Goal: Complete application form

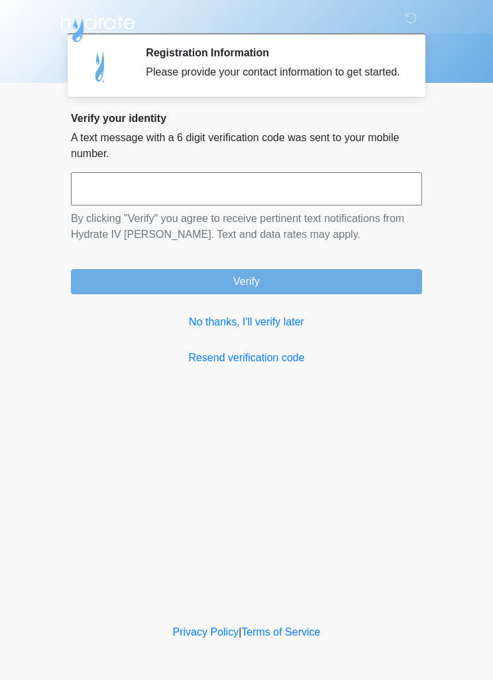
click at [129, 200] on input "text" at bounding box center [246, 188] width 351 height 33
type input "******"
click at [241, 292] on button "Verify" at bounding box center [246, 281] width 351 height 25
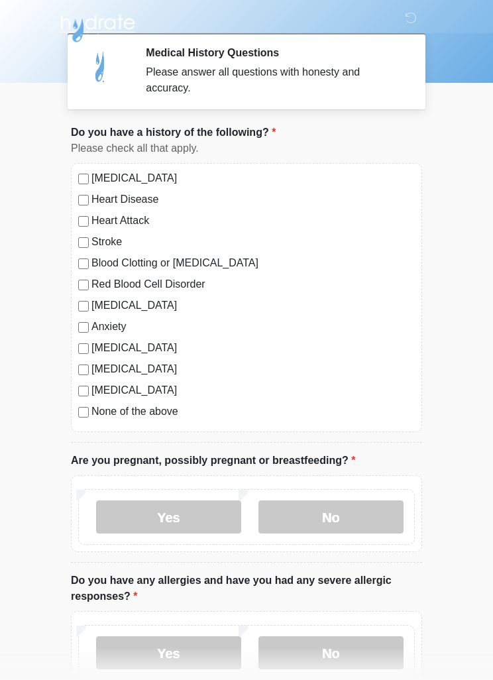
click at [332, 521] on label "No" at bounding box center [330, 516] width 145 height 33
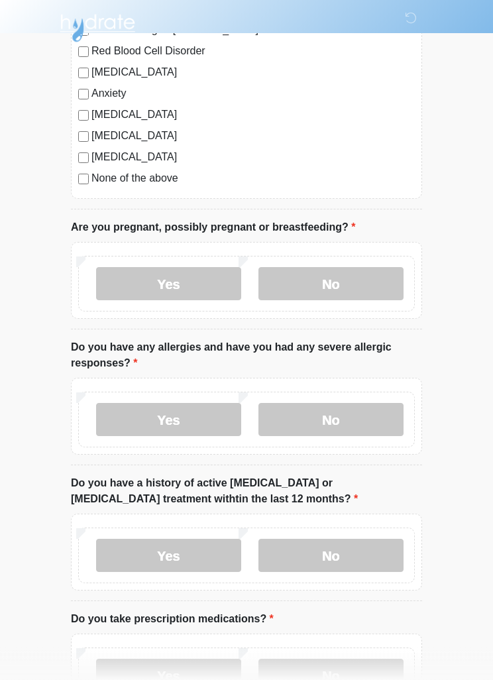
scroll to position [233, 0]
click at [329, 416] on label "No" at bounding box center [330, 419] width 145 height 33
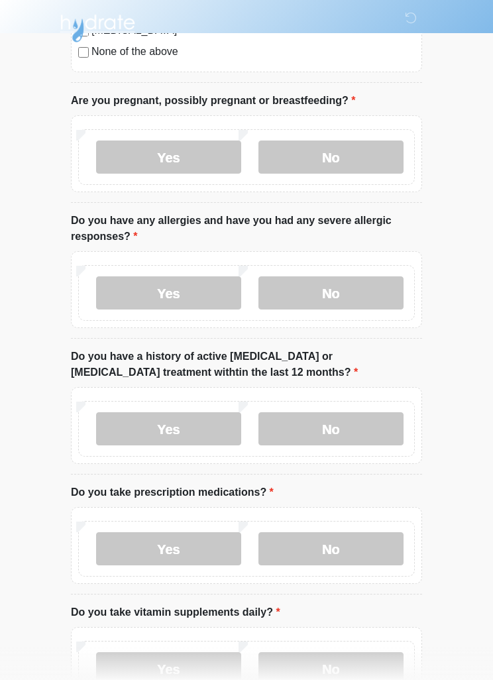
scroll to position [366, 0]
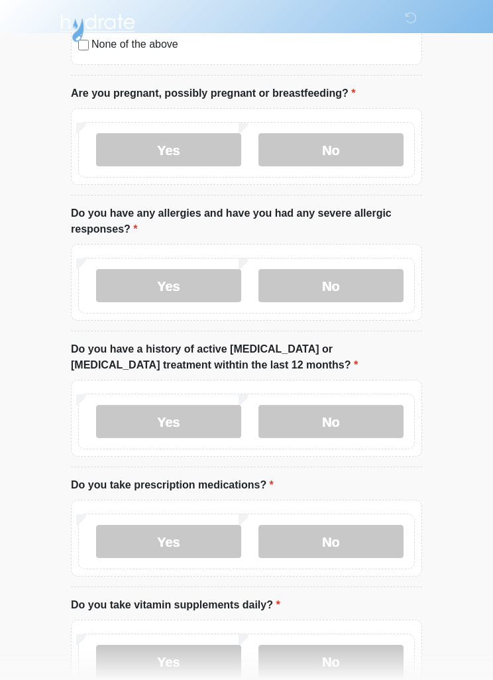
click at [334, 428] on label "No" at bounding box center [330, 422] width 145 height 33
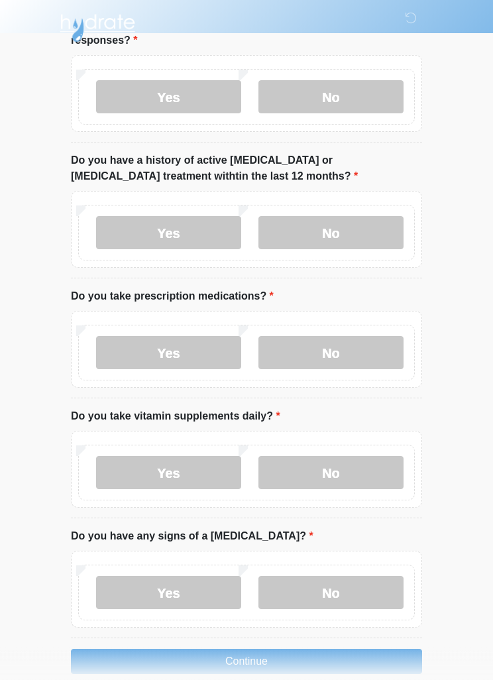
click at [177, 346] on label "Yes" at bounding box center [168, 353] width 145 height 33
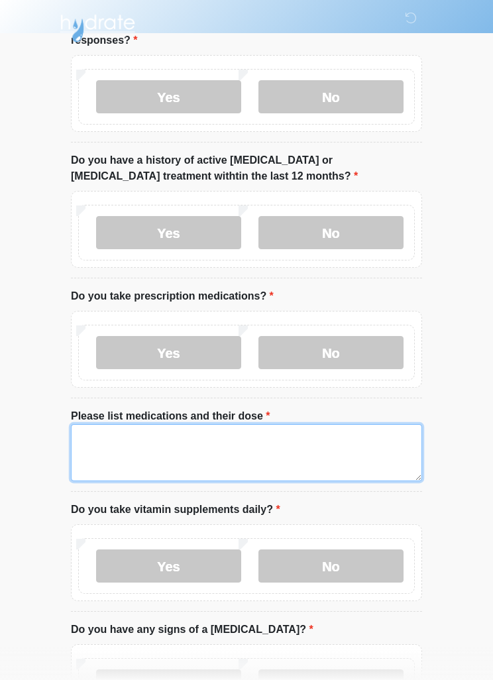
click at [133, 447] on textarea "Please list medications and their dose" at bounding box center [246, 452] width 351 height 57
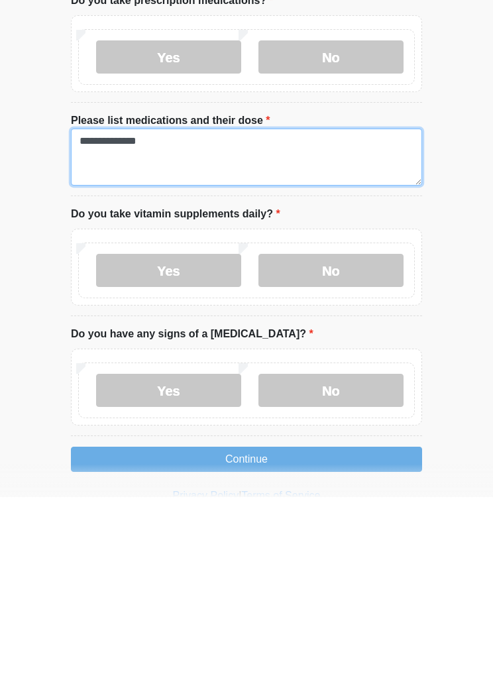
scroll to position [669, 0]
type textarea "**********"
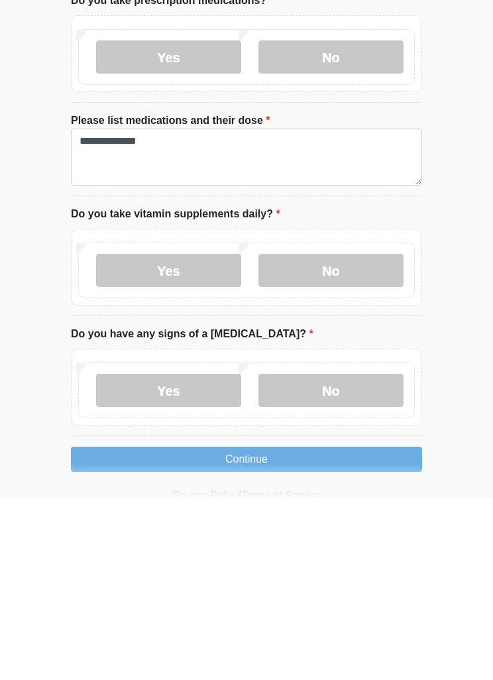
click at [331, 437] on label "No" at bounding box center [330, 453] width 145 height 33
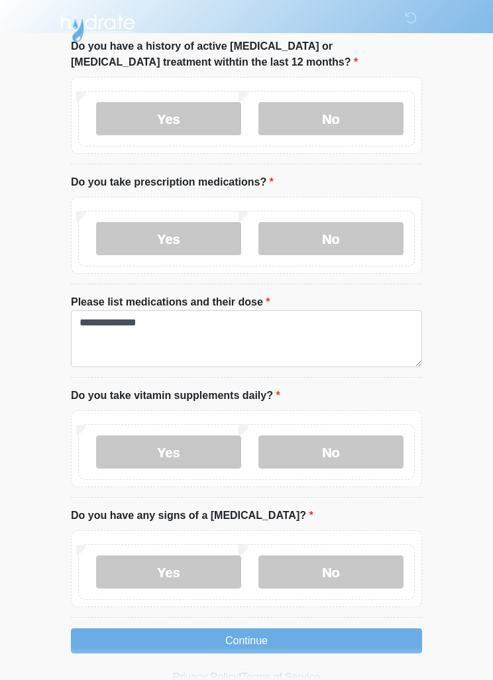
click at [330, 568] on label "No" at bounding box center [330, 571] width 145 height 33
click at [263, 639] on button "Continue" at bounding box center [246, 640] width 351 height 25
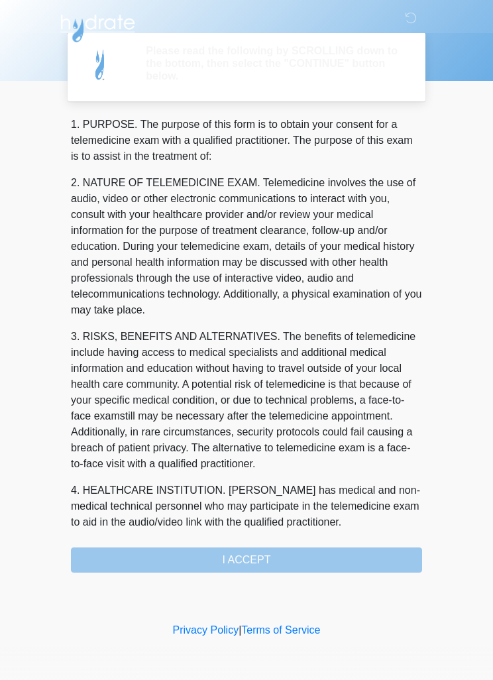
scroll to position [0, 0]
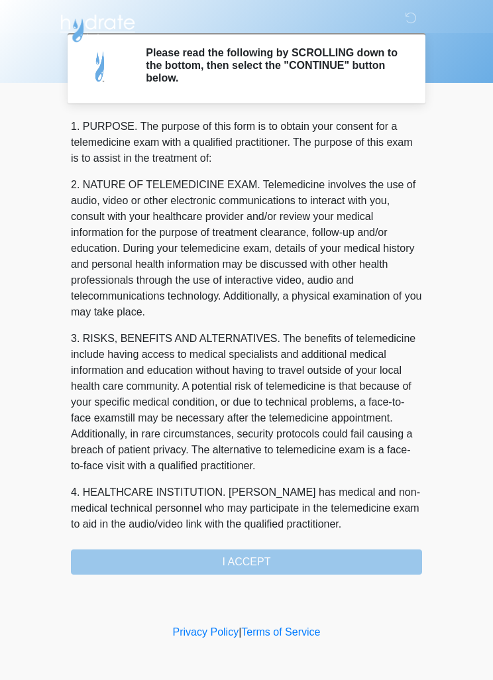
click at [250, 572] on div "1. PURPOSE. The purpose of this form is to obtain your consent for a telemedici…" at bounding box center [246, 347] width 351 height 456
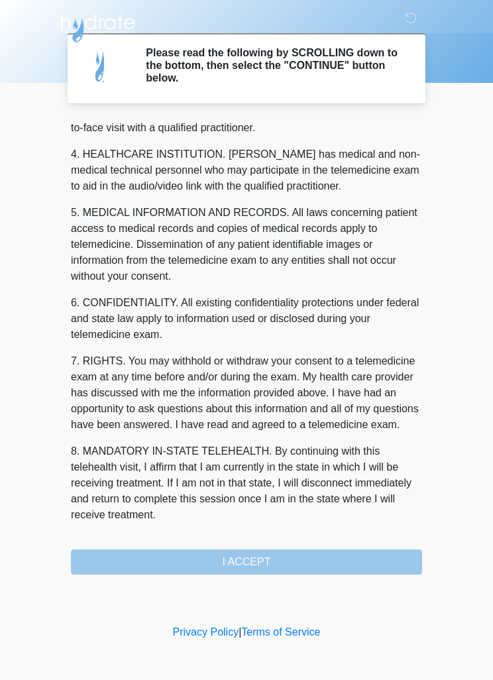
click at [255, 551] on div "1. PURPOSE. The purpose of this form is to obtain your consent for a telemedici…" at bounding box center [246, 347] width 351 height 456
click at [254, 551] on div "1. PURPOSE. The purpose of this form is to obtain your consent for a telemedici…" at bounding box center [246, 347] width 351 height 456
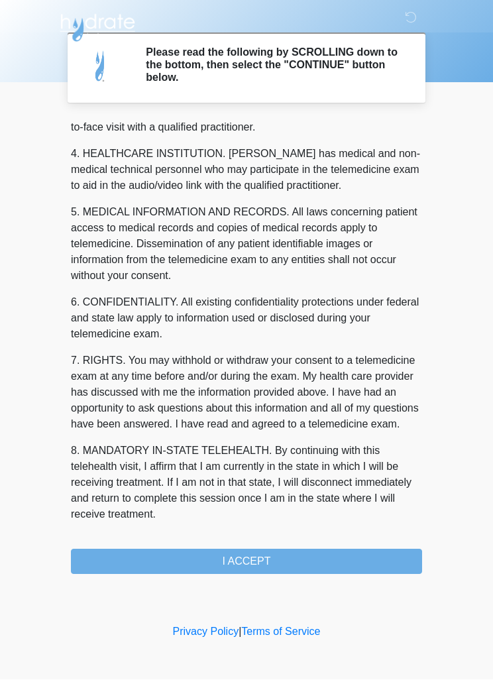
click at [247, 559] on button "I ACCEPT" at bounding box center [246, 561] width 351 height 25
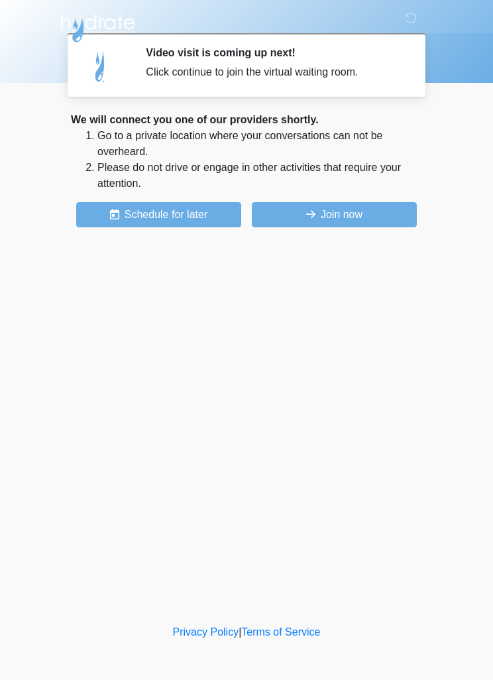
click at [339, 218] on button "Join now" at bounding box center [334, 214] width 165 height 25
